Goal: Task Accomplishment & Management: Complete application form

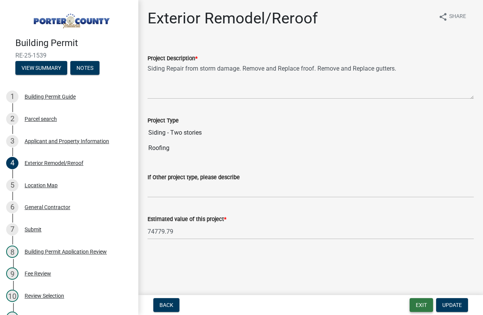
click at [419, 303] on button "Exit" at bounding box center [421, 306] width 23 height 14
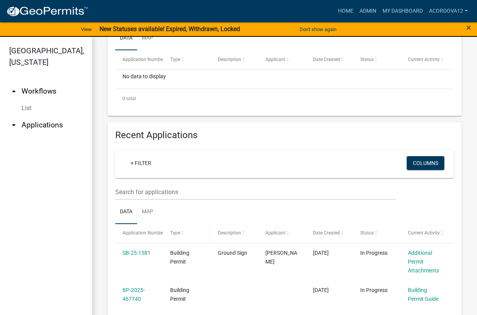
scroll to position [231, 0]
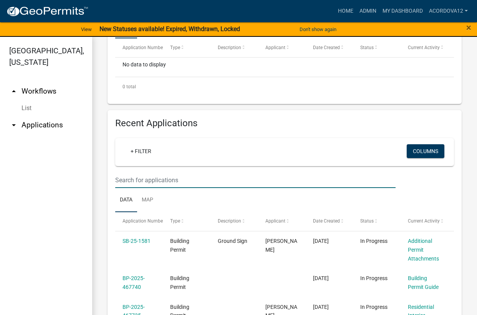
click at [149, 14] on input "text" at bounding box center [255, 6] width 281 height 16
type input "e"
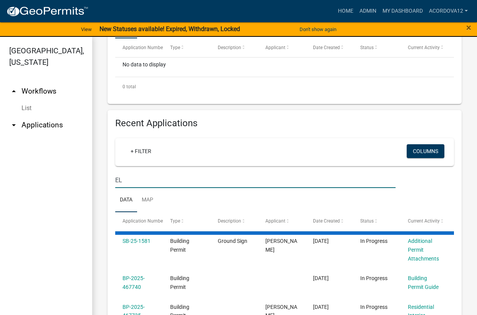
type input "E"
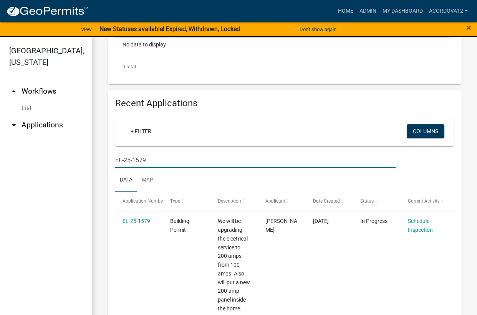
scroll to position [269, 0]
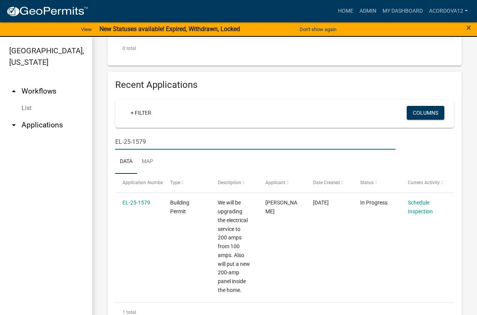
drag, startPoint x: 124, startPoint y: 142, endPoint x: 68, endPoint y: 140, distance: 56.1
click at [68, 140] on div "[GEOGRAPHIC_DATA], [US_STATE] arrow_drop_up Workflows List arrow_drop_down Appl…" at bounding box center [238, 181] width 477 height 288
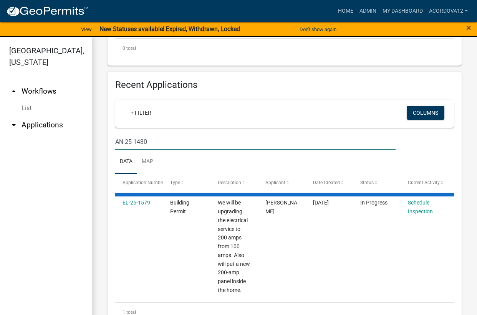
type input "AN-25-1480"
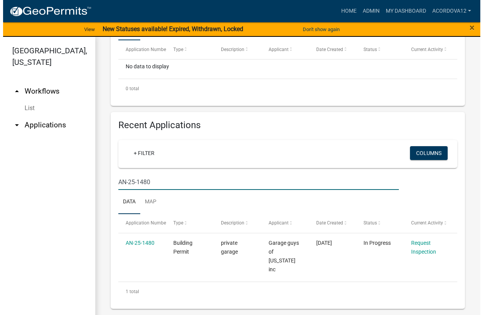
scroll to position [211, 0]
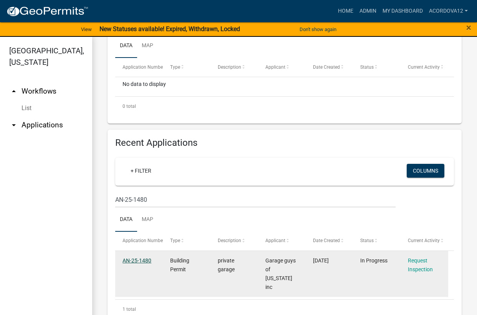
click at [140, 261] on link "AN-25-1480" at bounding box center [137, 261] width 29 height 6
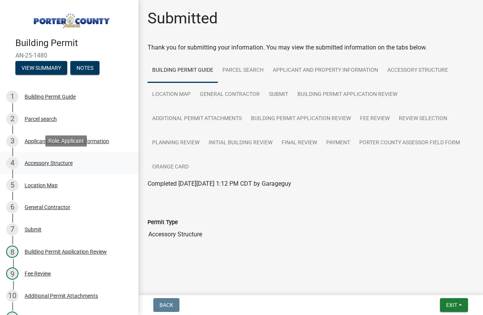
click at [37, 161] on div "Accessory Structure" at bounding box center [49, 163] width 48 height 5
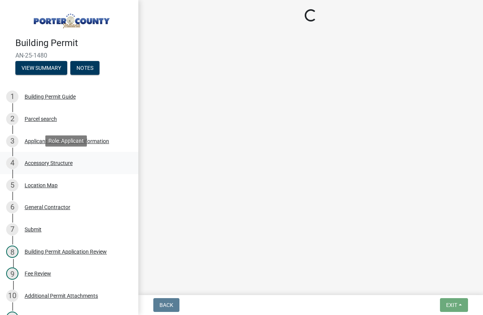
select select "e417d459-1a07-4045-9f8a-b98bfca84a5c"
select select "b16561a8-8531-4c00-a0ba-45c0345273e3"
select select "29856c7f-eeba-4e54-97cb-4d08c5c5b677"
select select "d4b8d1da-05eb-44cd-bbb6-c979fa719f22"
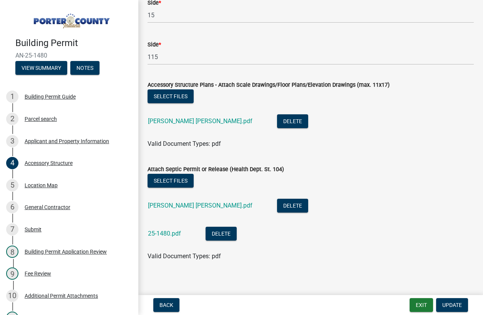
scroll to position [1429, 0]
